Goal: Information Seeking & Learning: Learn about a topic

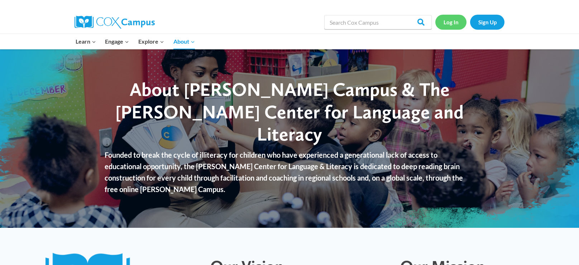
click at [449, 21] on link "Log In" at bounding box center [450, 22] width 31 height 15
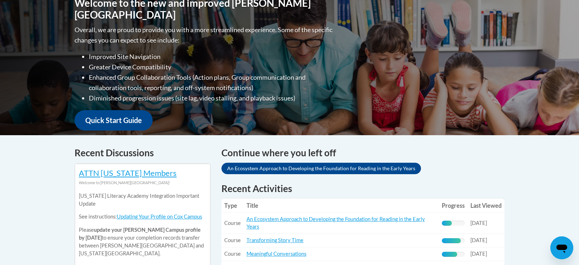
scroll to position [171, 0]
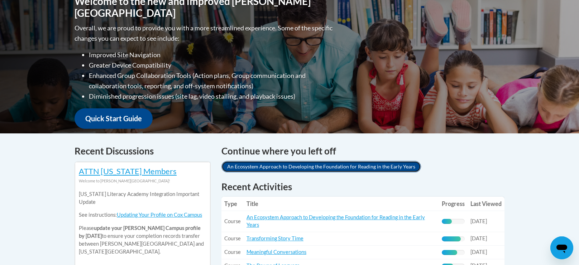
click at [392, 169] on link "An Ecosystem Approach to Developing the Foundation for Reading in the Early Yea…" at bounding box center [320, 166] width 199 height 11
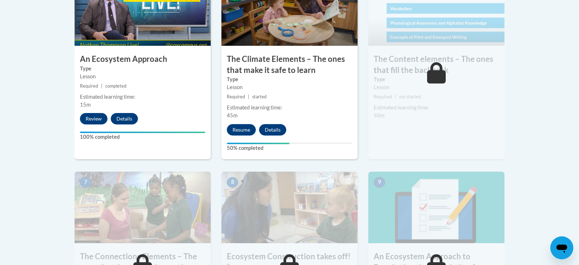
scroll to position [483, 0]
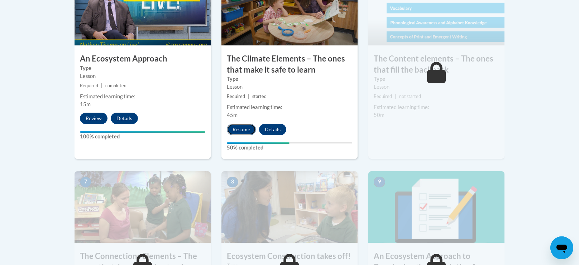
click at [249, 134] on button "Resume" at bounding box center [241, 129] width 29 height 11
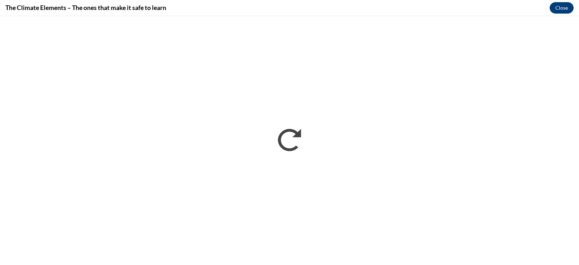
scroll to position [0, 0]
